Goal: Information Seeking & Learning: Learn about a topic

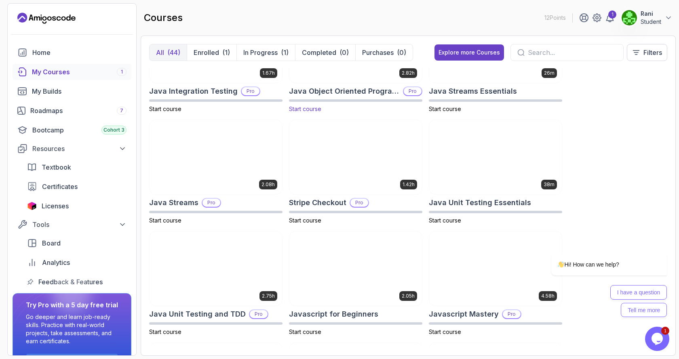
scroll to position [606, 0]
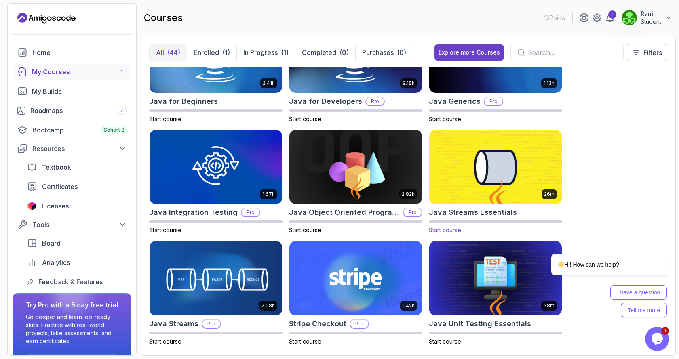
click at [477, 160] on img at bounding box center [495, 167] width 139 height 78
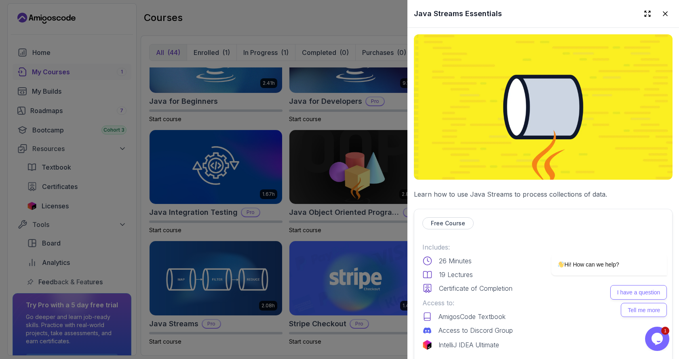
scroll to position [81, 0]
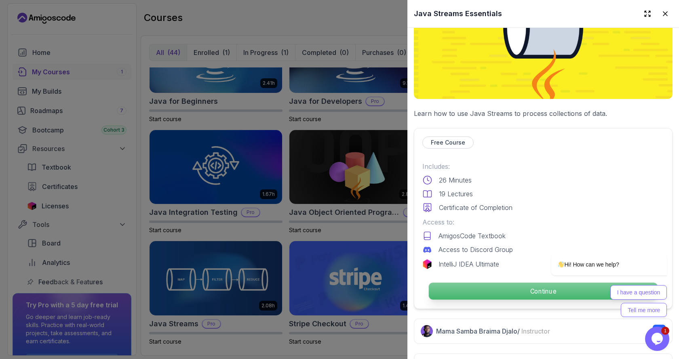
click at [523, 290] on p "Continue" at bounding box center [543, 291] width 229 height 17
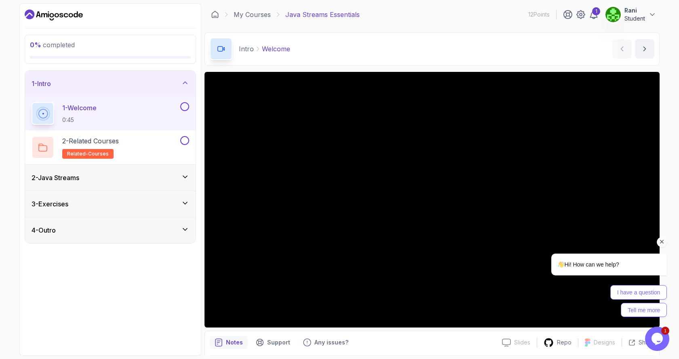
click at [659, 243] on icon "Chat attention grabber" at bounding box center [661, 241] width 7 height 7
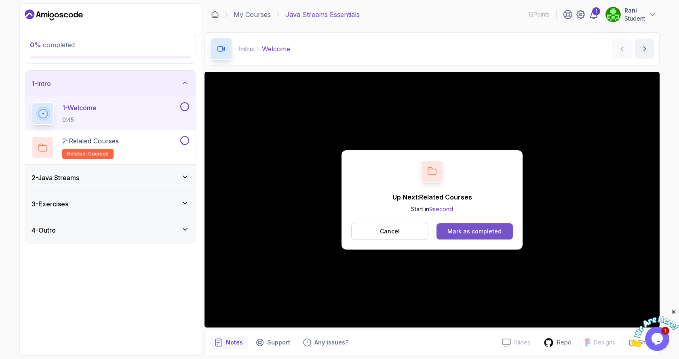
click at [486, 234] on div "Mark as completed" at bounding box center [474, 232] width 54 height 8
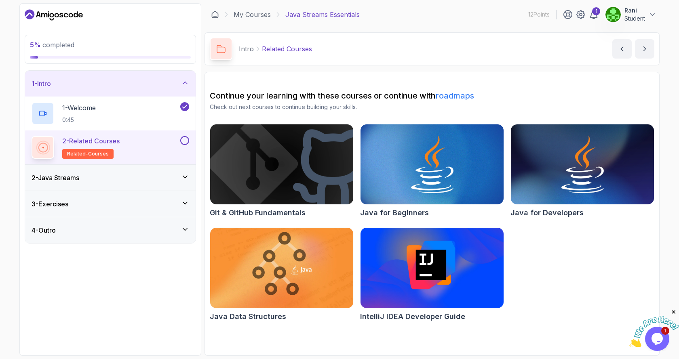
click at [182, 143] on button at bounding box center [184, 140] width 9 height 9
click at [188, 176] on icon at bounding box center [185, 177] width 8 height 8
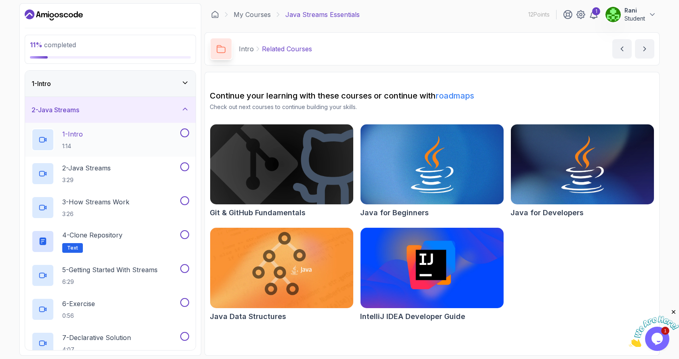
click at [93, 138] on div "1 - Intro 1:14" at bounding box center [105, 140] width 147 height 23
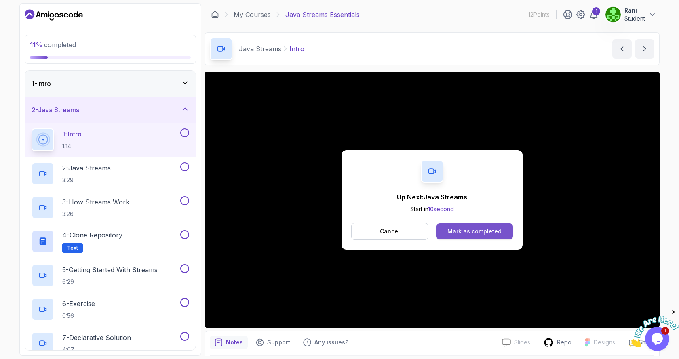
click at [493, 236] on button "Mark as completed" at bounding box center [475, 232] width 76 height 16
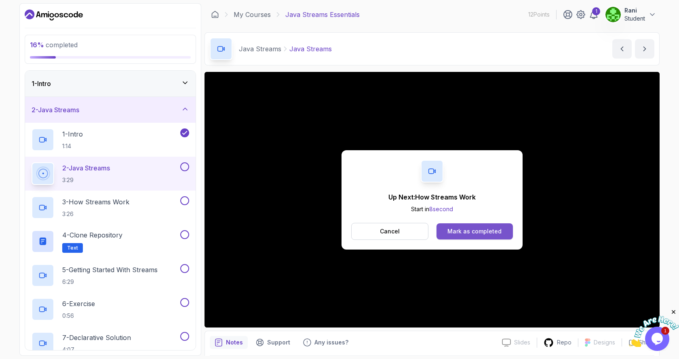
click at [480, 234] on div "Mark as completed" at bounding box center [474, 232] width 54 height 8
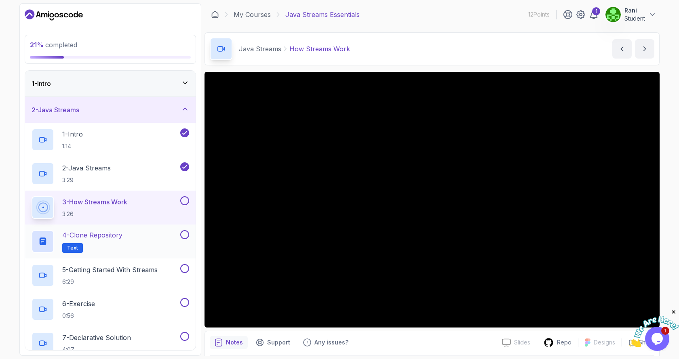
click at [118, 233] on p "4 - Clone Repository" at bounding box center [92, 235] width 60 height 10
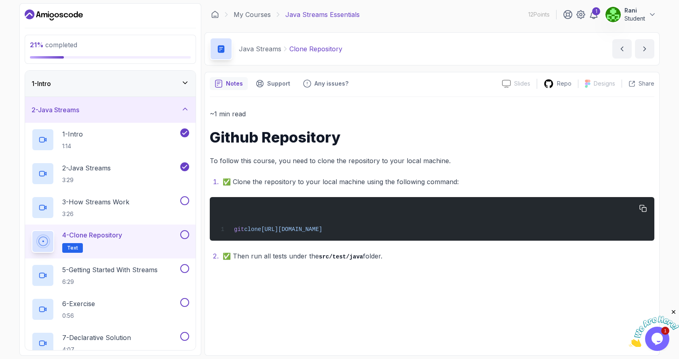
drag, startPoint x: 424, startPoint y: 232, endPoint x: 232, endPoint y: 232, distance: 191.6
click at [232, 232] on div "git clone [URL][DOMAIN_NAME]" at bounding box center [432, 219] width 432 height 34
copy span "git clone [URL][DOMAIN_NAME]"
